Goal: Information Seeking & Learning: Learn about a topic

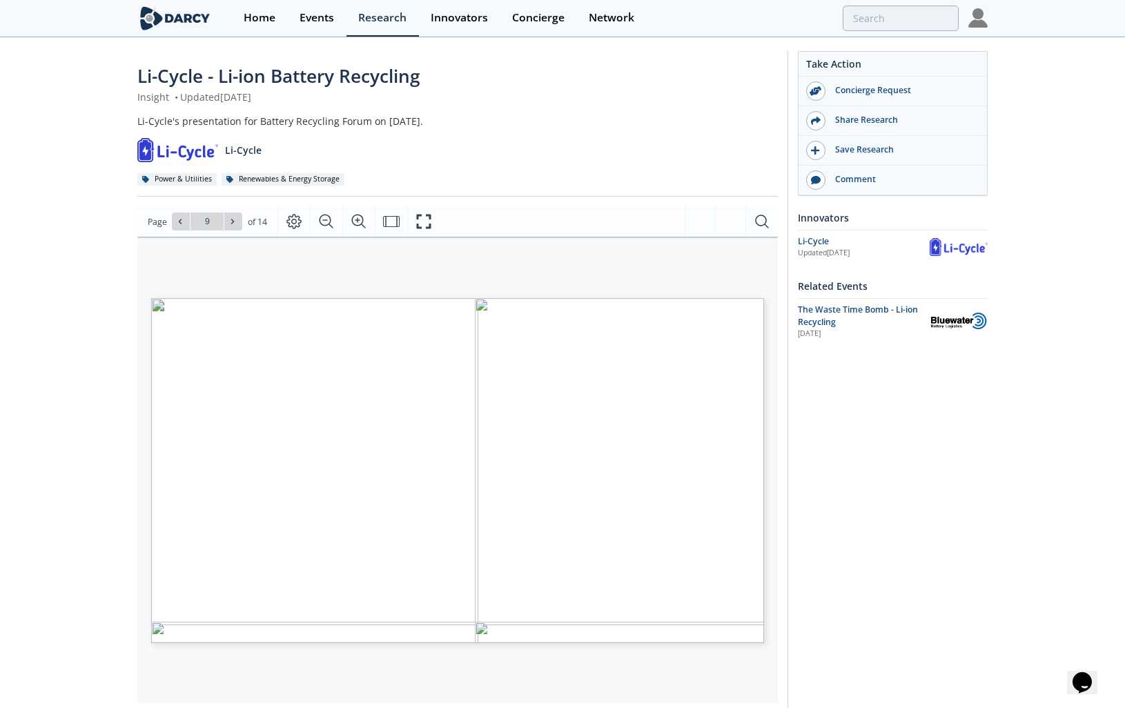
type input "battery recycling"
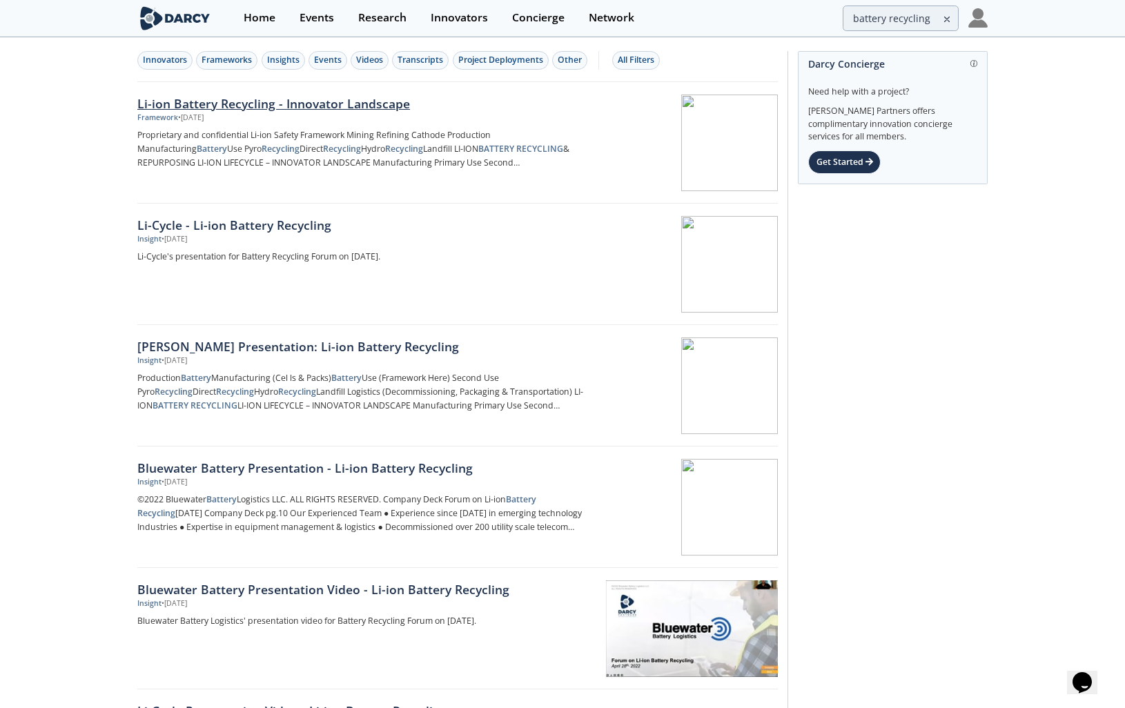
click at [707, 120] on div at bounding box center [691, 143] width 174 height 97
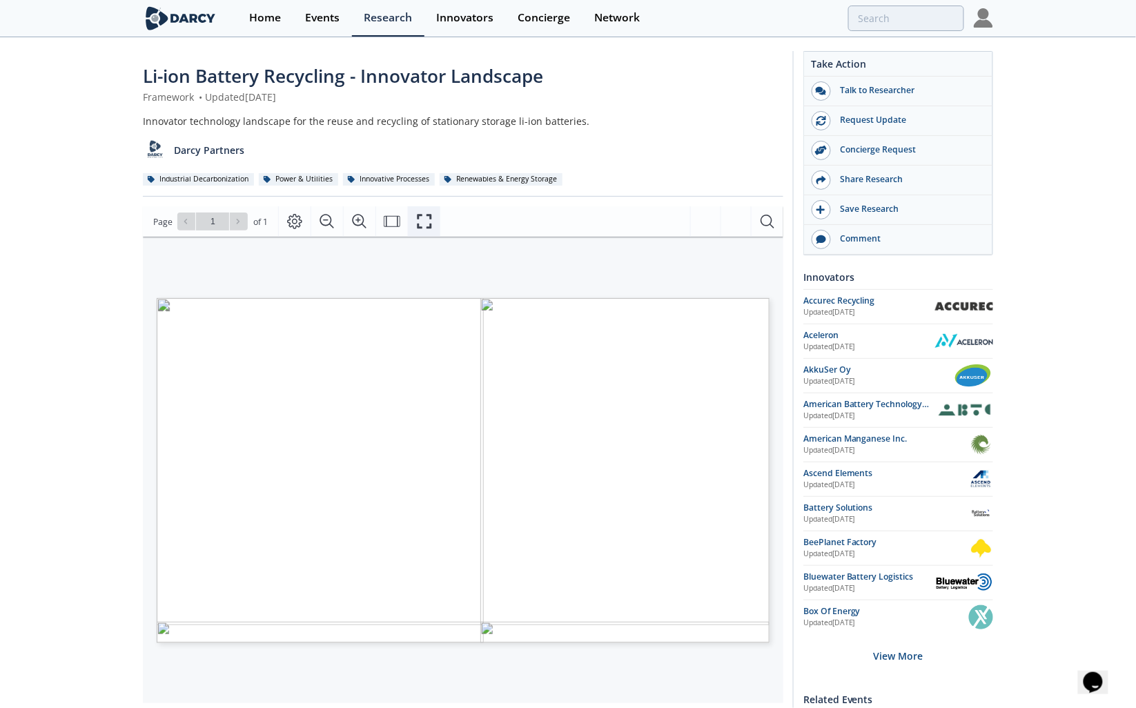
click at [433, 211] on button "Fullscreen" at bounding box center [424, 221] width 32 height 30
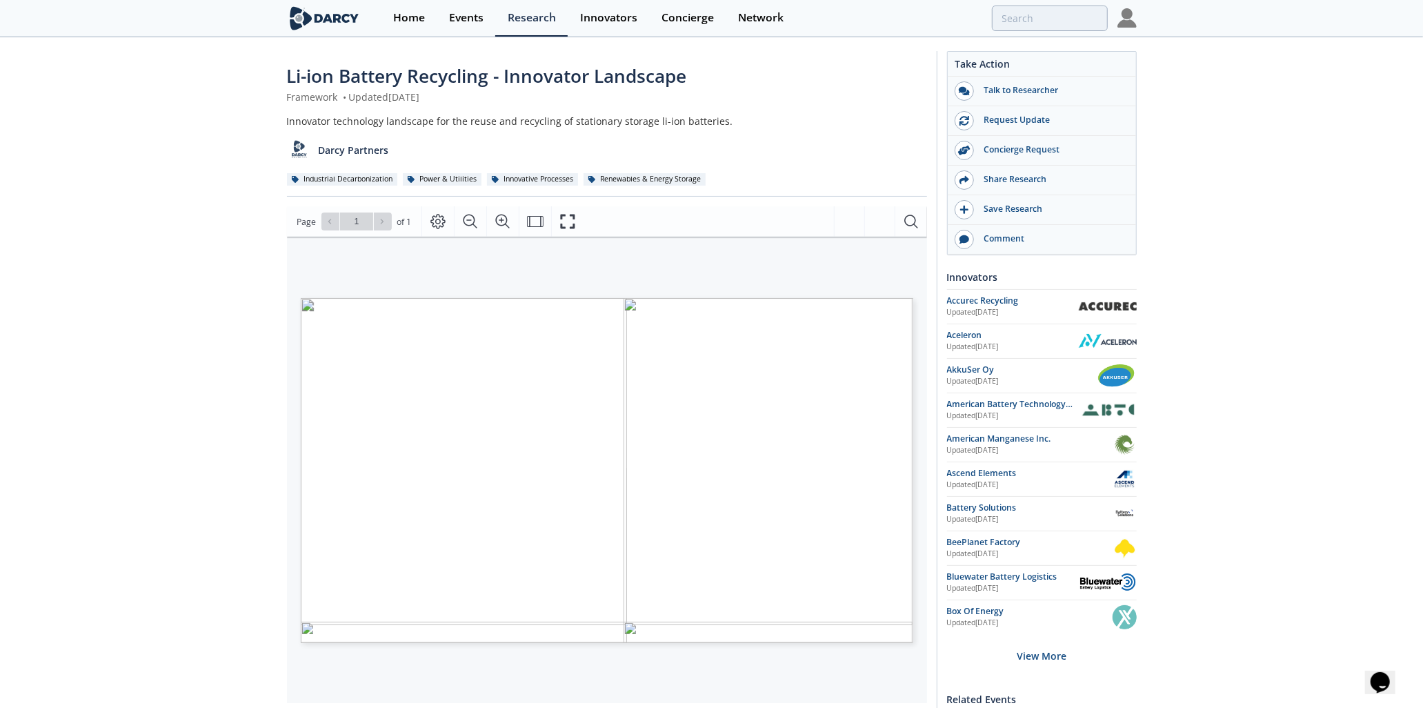
type input "battery recycling"
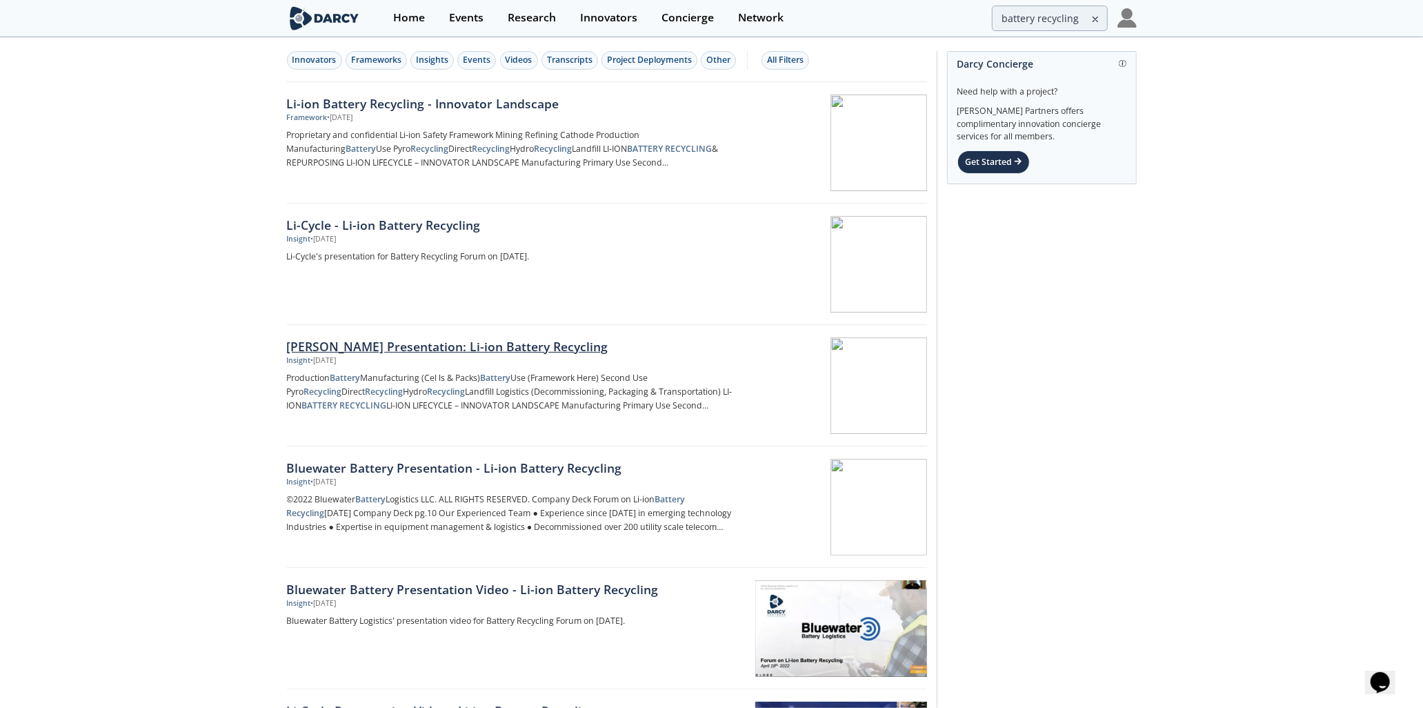
click at [443, 353] on div "[PERSON_NAME] Presentation: Li-ion Battery Recycling" at bounding box center [515, 346] width 457 height 18
